Goal: Transaction & Acquisition: Purchase product/service

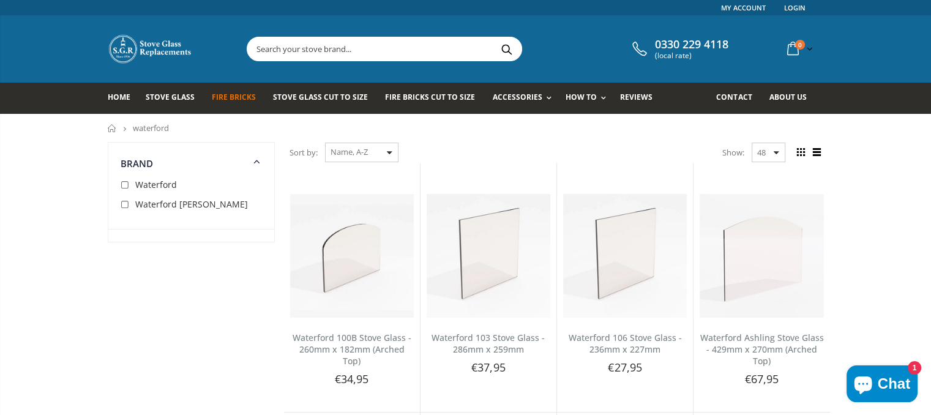
click at [236, 97] on span "Fire Bricks" at bounding box center [234, 97] width 44 height 10
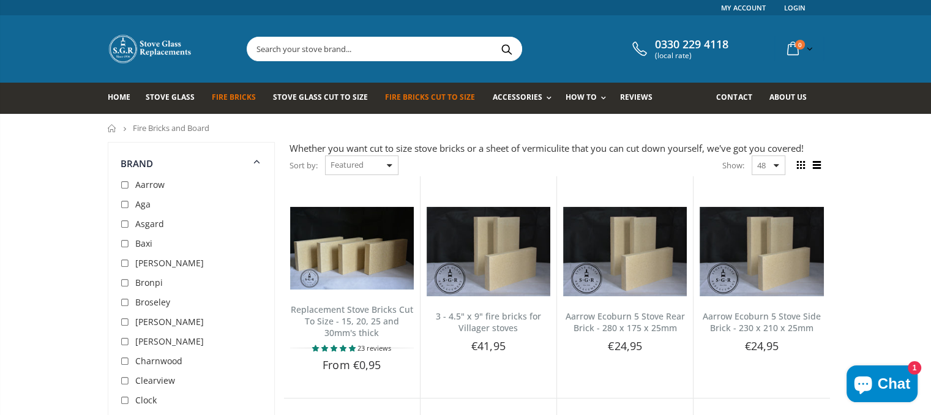
click at [409, 103] on link "Fire Bricks Cut To Size" at bounding box center [434, 98] width 99 height 31
